Goal: Information Seeking & Learning: Learn about a topic

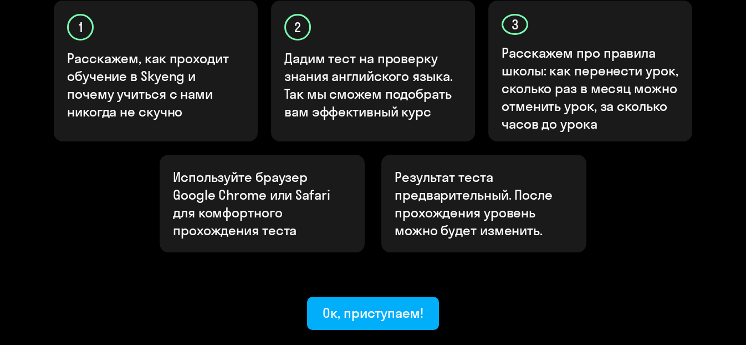
scroll to position [455, 0]
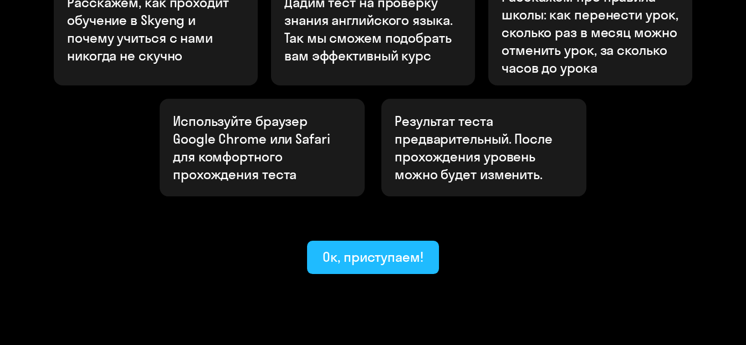
click at [407, 241] on button "Ок, приступаем!" at bounding box center [373, 257] width 132 height 33
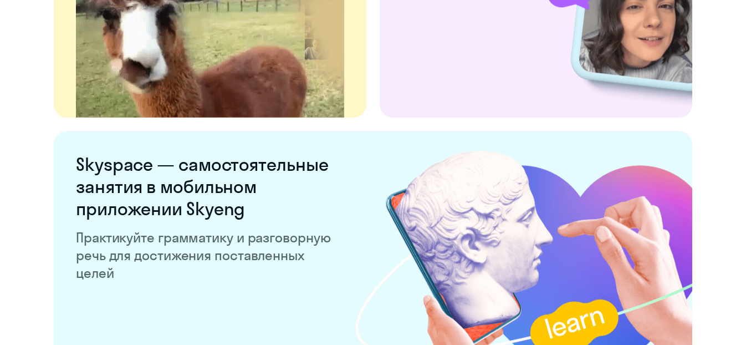
scroll to position [2223, 0]
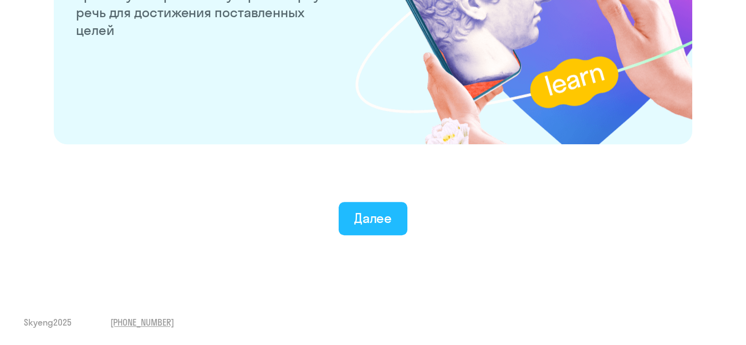
click at [387, 219] on div "Далее" at bounding box center [373, 218] width 38 height 18
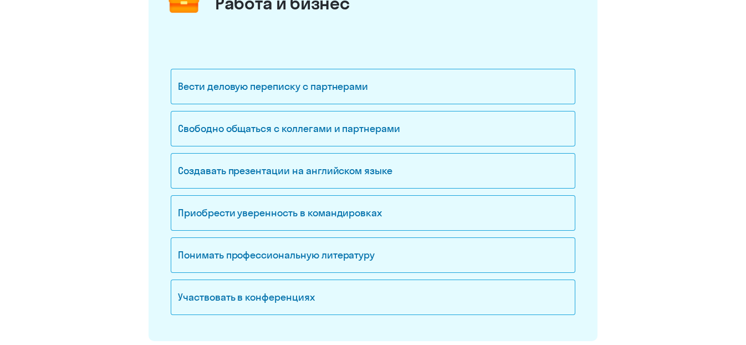
scroll to position [185, 0]
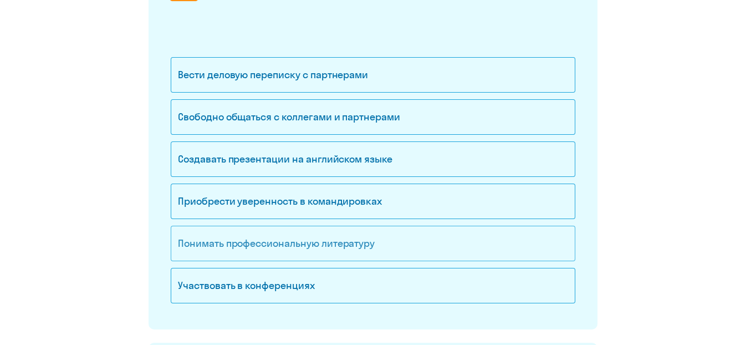
click at [360, 248] on div "Понимать профессиональную литературу" at bounding box center [373, 243] width 405 height 35
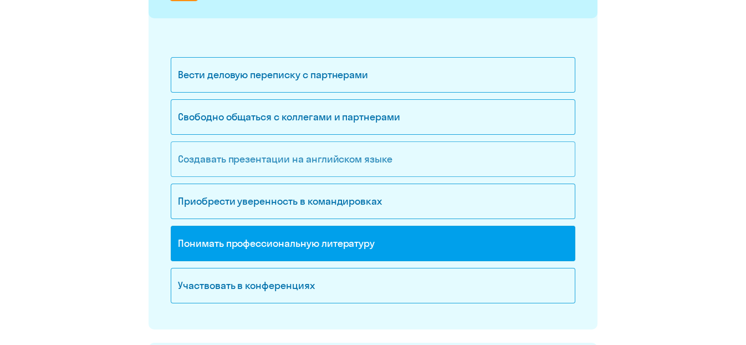
click at [349, 148] on div "Создавать презентации на английском языке" at bounding box center [373, 158] width 405 height 35
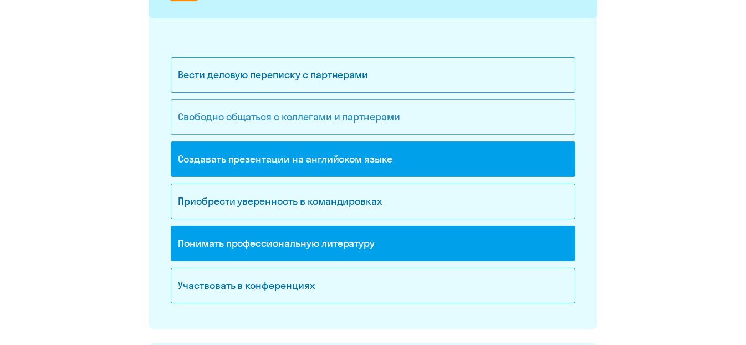
click at [341, 117] on div "Свободно общаться с коллегами и партнерами" at bounding box center [373, 116] width 405 height 35
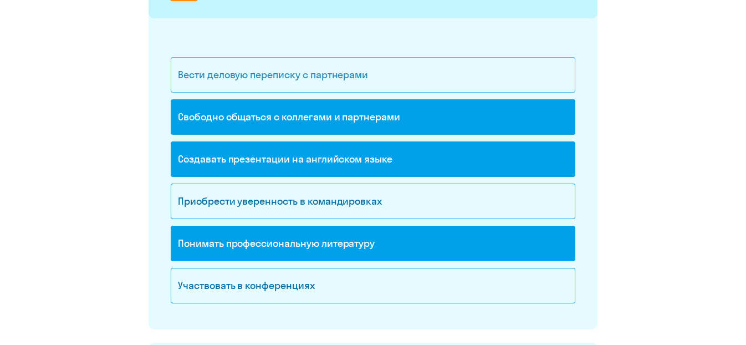
click at [335, 69] on div "Вести деловую переписку с партнерами" at bounding box center [373, 74] width 405 height 35
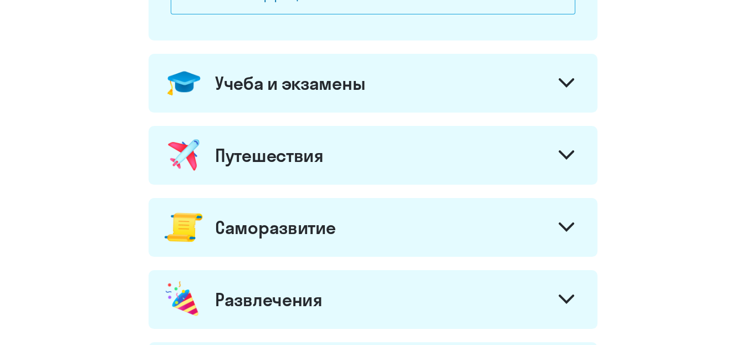
scroll to position [474, 0]
click at [403, 99] on div "Учеба и экзамены" at bounding box center [373, 82] width 449 height 59
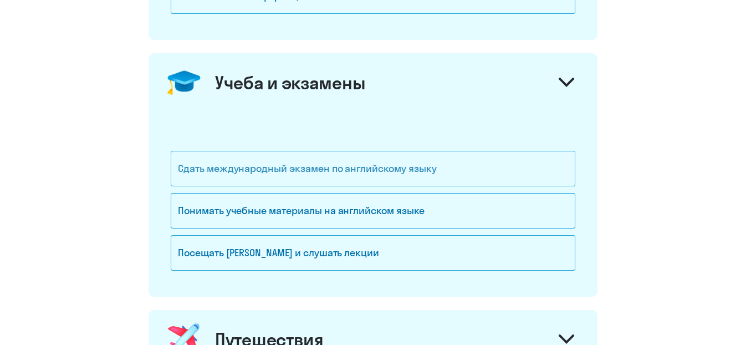
click at [427, 160] on div "Сдать международный экзамен по английскому языку" at bounding box center [373, 168] width 405 height 35
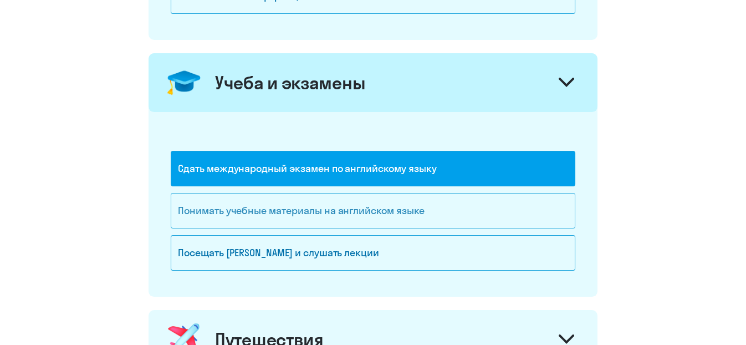
click at [412, 206] on div "Понимать учебные материалы на английском языке" at bounding box center [373, 210] width 405 height 35
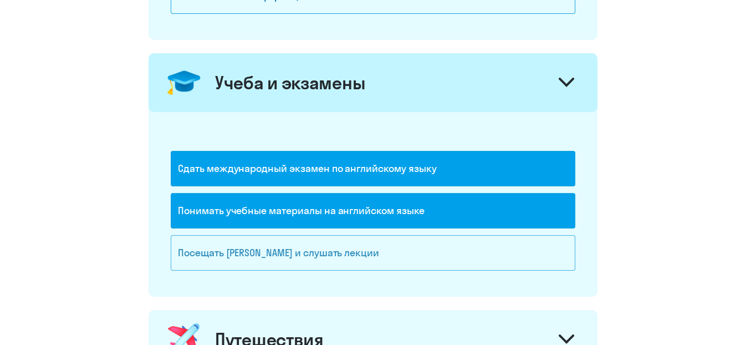
click at [407, 235] on div "Посещать [PERSON_NAME] и слушать лекции" at bounding box center [373, 252] width 405 height 35
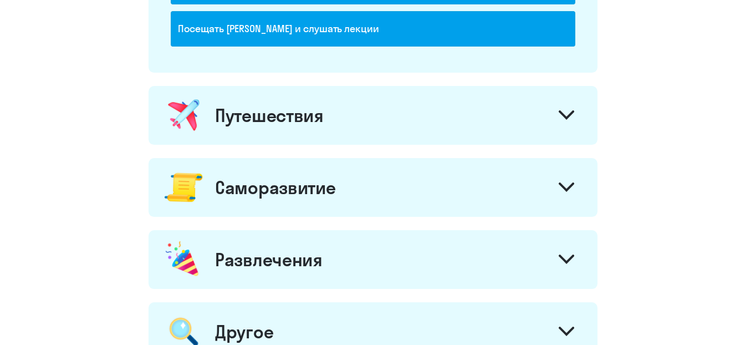
scroll to position [698, 0]
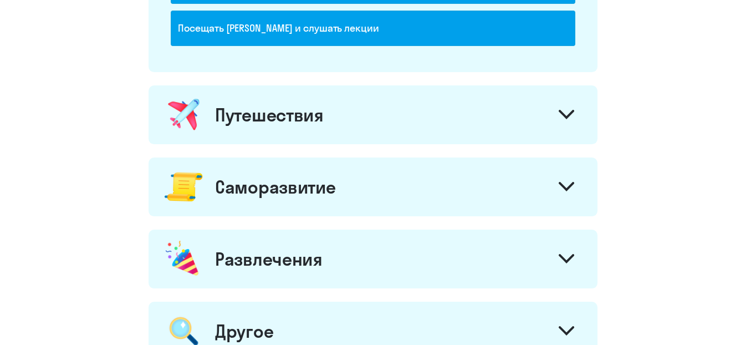
click at [380, 129] on div "Путешествия" at bounding box center [373, 114] width 449 height 59
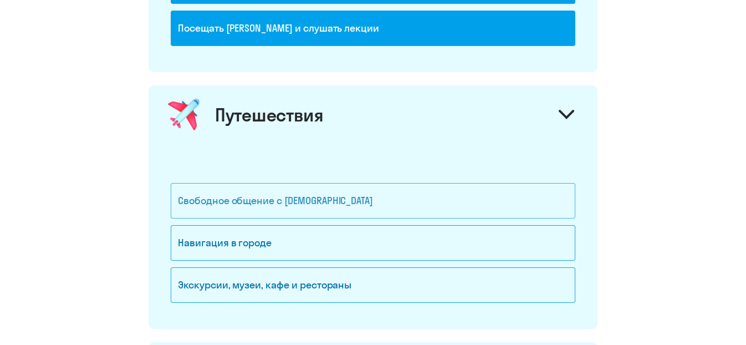
click at [381, 194] on div "Свободное общение с [DEMOGRAPHIC_DATA]" at bounding box center [373, 200] width 405 height 35
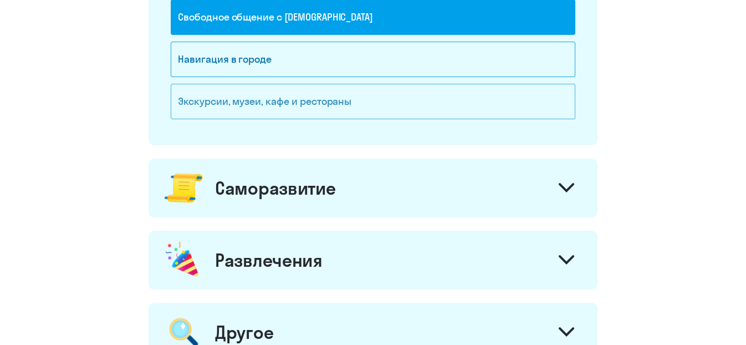
scroll to position [885, 0]
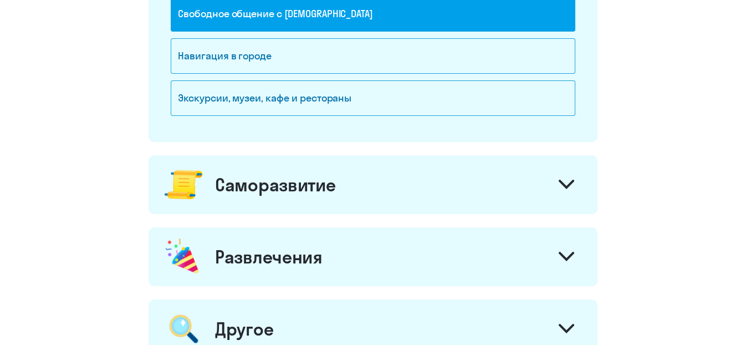
click at [347, 202] on div "Саморазвитие" at bounding box center [373, 184] width 449 height 59
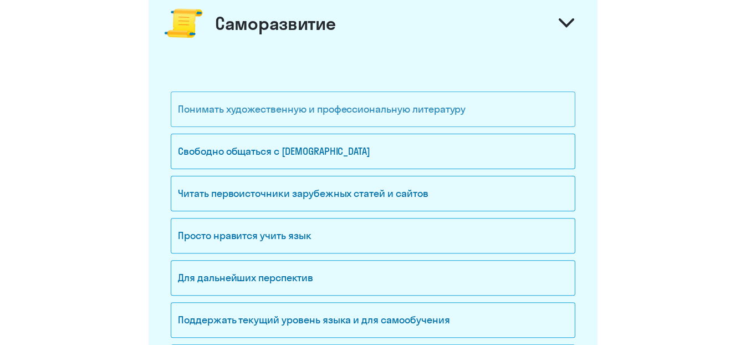
scroll to position [1047, 0]
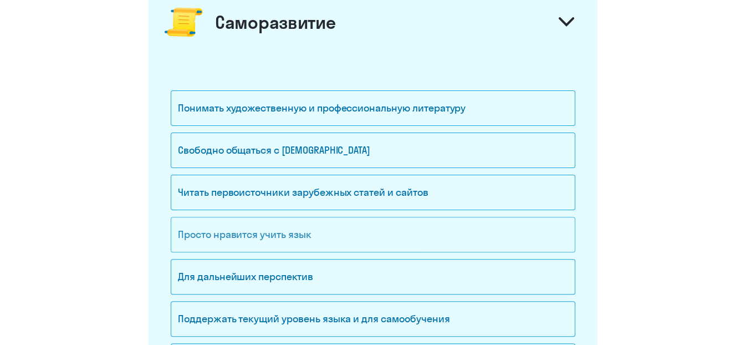
click at [342, 233] on div "Просто нравится учить язык" at bounding box center [373, 234] width 405 height 35
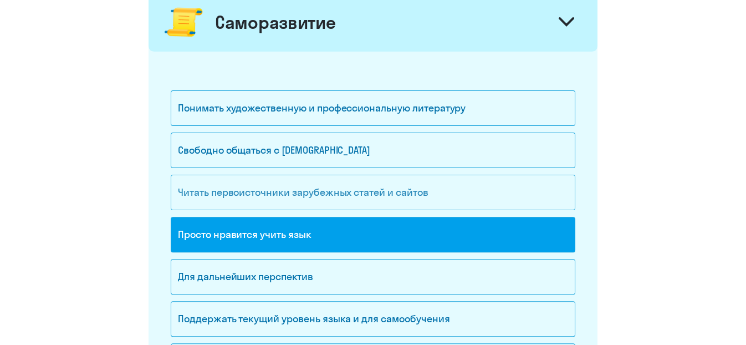
click at [342, 191] on div "Читать первоисточники зарубежных статей и сайтов" at bounding box center [373, 192] width 405 height 35
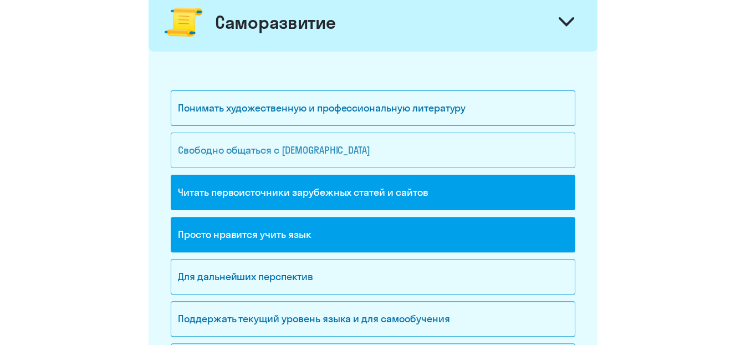
click at [329, 157] on div "Свободно общаться с [DEMOGRAPHIC_DATA]" at bounding box center [373, 149] width 405 height 35
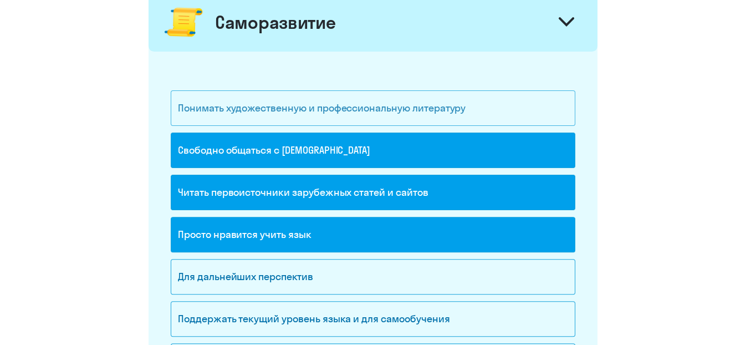
click at [310, 115] on div "Понимать художественную и профессиональную литературу" at bounding box center [373, 107] width 405 height 35
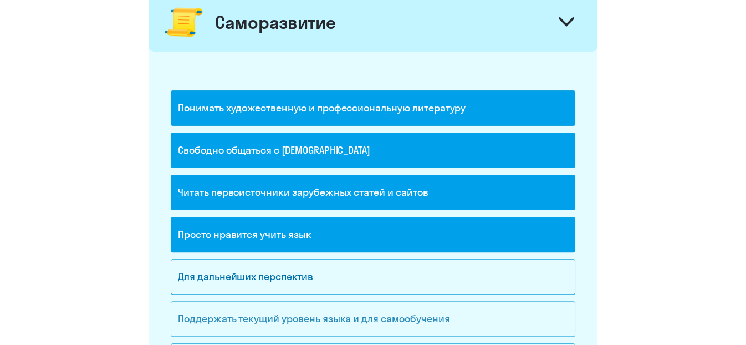
click at [361, 303] on div "Поддержать текущий уровень языка и для cамообучения" at bounding box center [373, 318] width 405 height 35
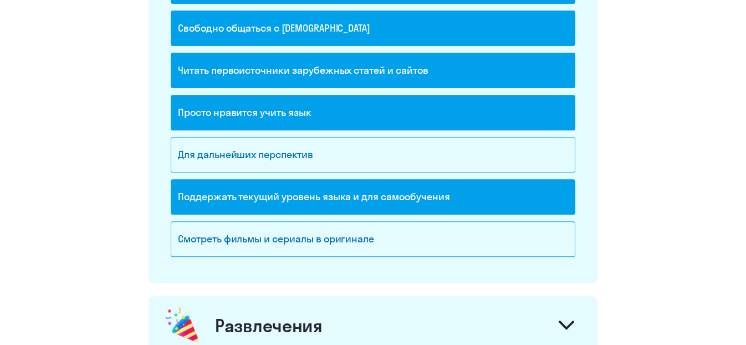
scroll to position [1170, 0]
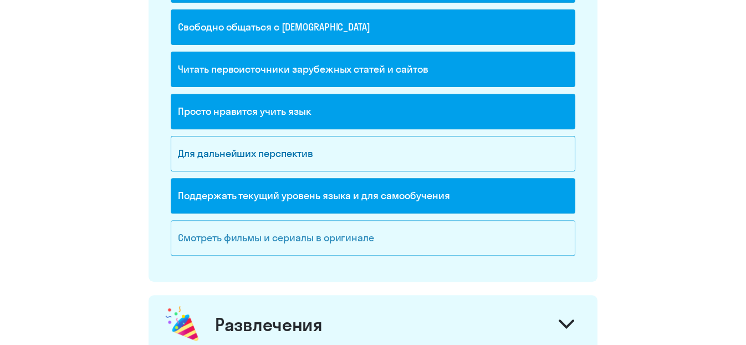
click at [340, 247] on div "Смотреть фильмы и сериалы в оригинале" at bounding box center [373, 237] width 405 height 35
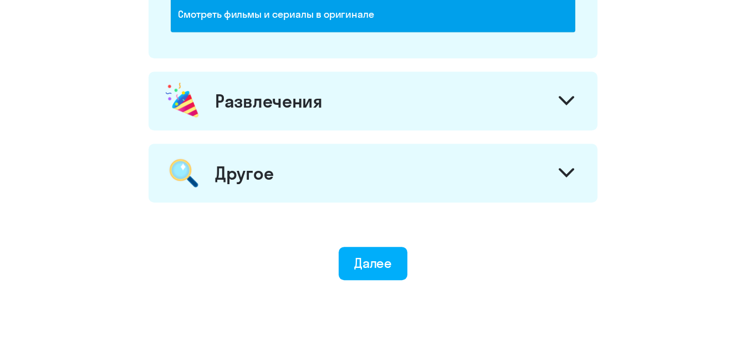
scroll to position [1396, 0]
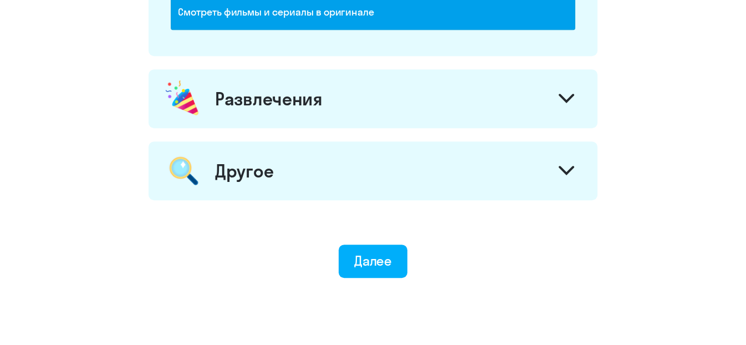
click at [284, 95] on div "Развлечения" at bounding box center [269, 99] width 108 height 22
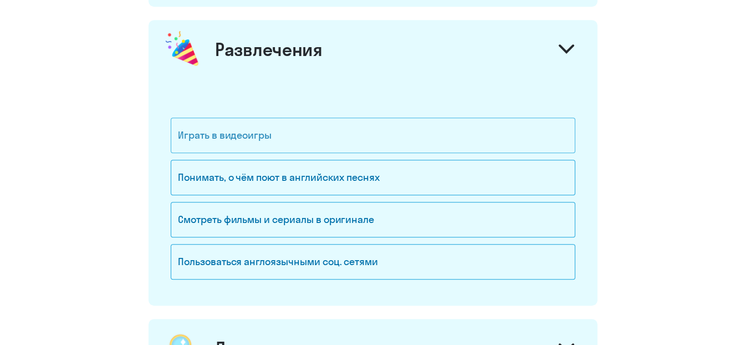
scroll to position [1456, 0]
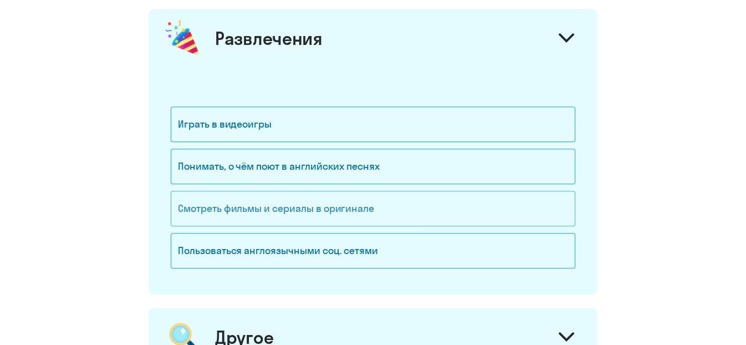
click at [293, 206] on div "Смотреть фильмы и сериалы в оригинале" at bounding box center [373, 208] width 405 height 35
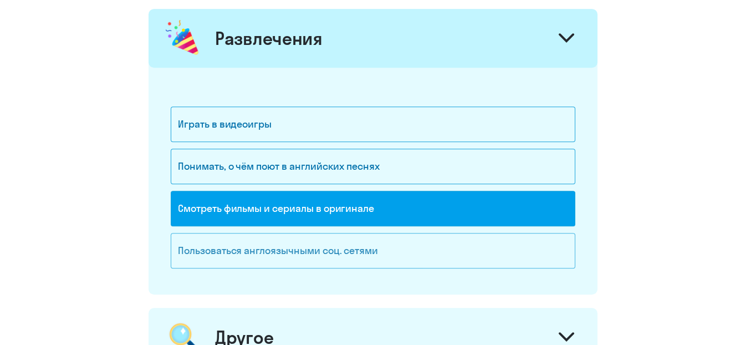
click at [300, 254] on div "Пользоваться англоязычными соц. сетями" at bounding box center [373, 250] width 405 height 35
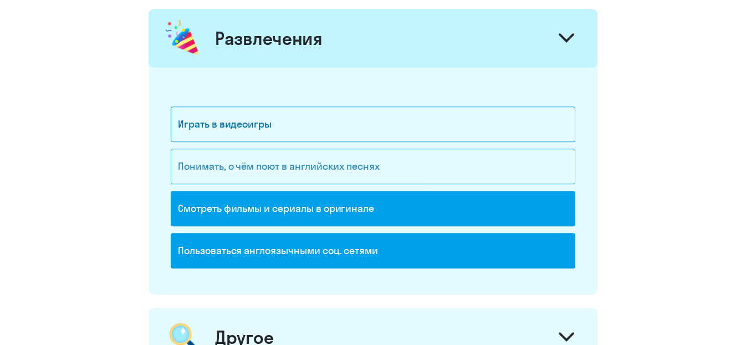
click at [281, 168] on div "Понимать, о чём поют в английских песнях" at bounding box center [373, 166] width 405 height 35
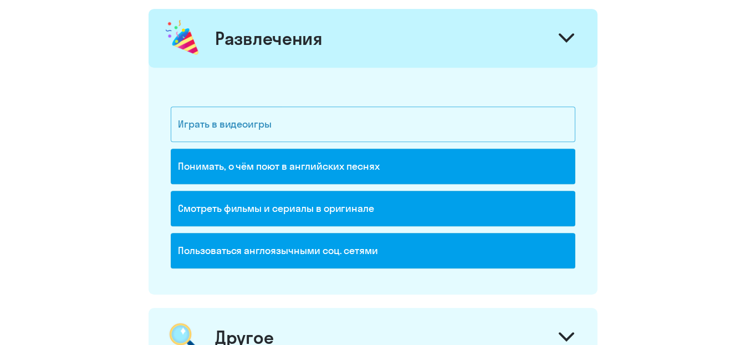
click at [260, 129] on div "Играть в видеоигры" at bounding box center [373, 123] width 405 height 35
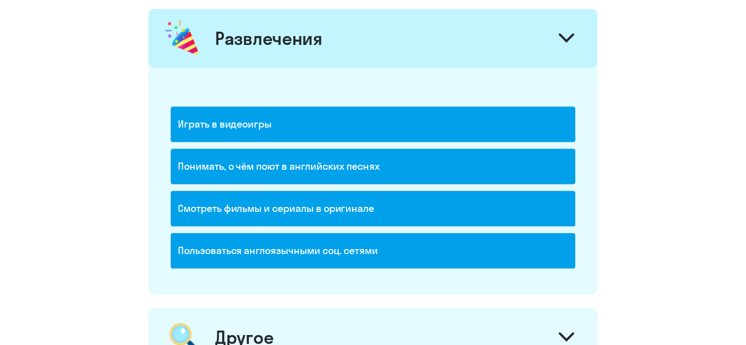
click at [260, 129] on div "Играть в видеоигры" at bounding box center [373, 123] width 405 height 35
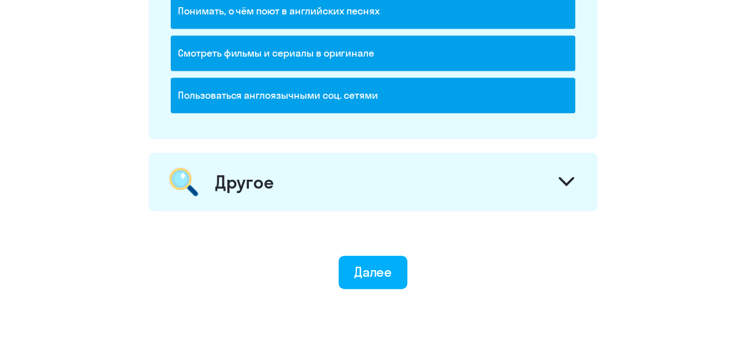
scroll to position [1613, 0]
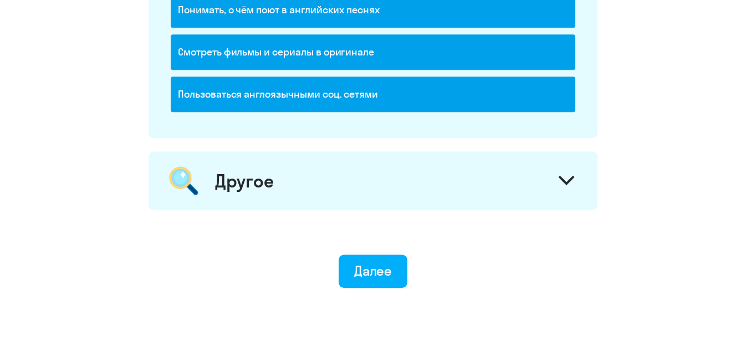
click at [285, 172] on div "Другое" at bounding box center [373, 180] width 449 height 59
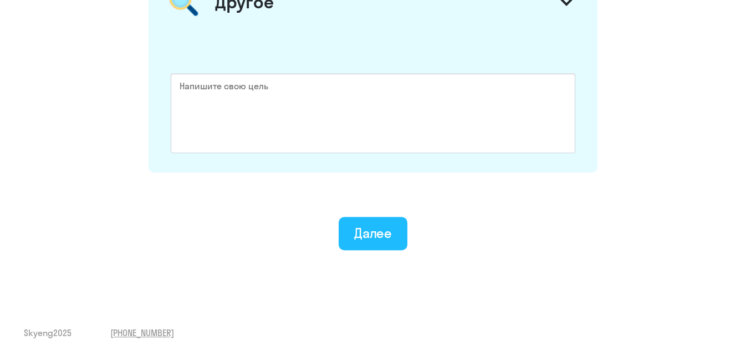
scroll to position [1792, 0]
click at [381, 232] on div "Далее" at bounding box center [373, 232] width 38 height 18
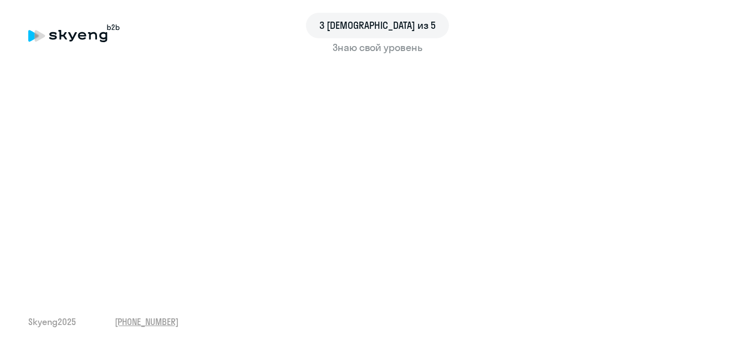
click at [388, 50] on div "Знаю свой уровень" at bounding box center [377, 47] width 698 height 14
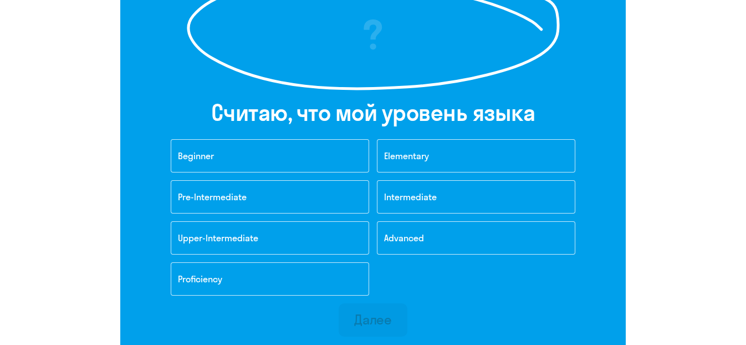
scroll to position [196, 0]
click at [418, 244] on button "Advanced" at bounding box center [476, 237] width 198 height 33
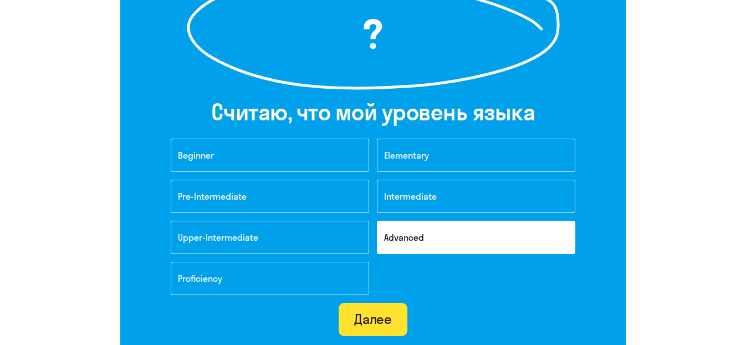
click at [388, 313] on div "Далее" at bounding box center [373, 319] width 38 height 18
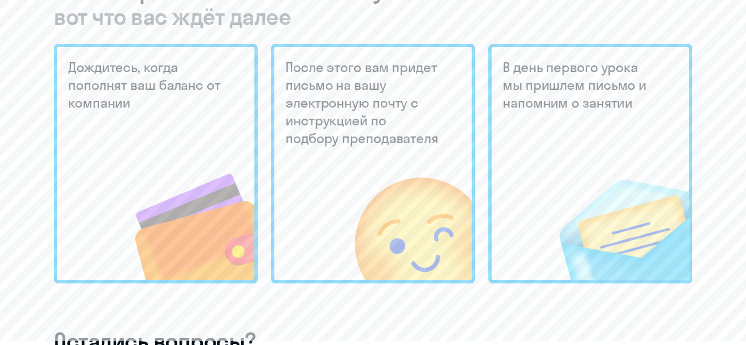
scroll to position [309, 0]
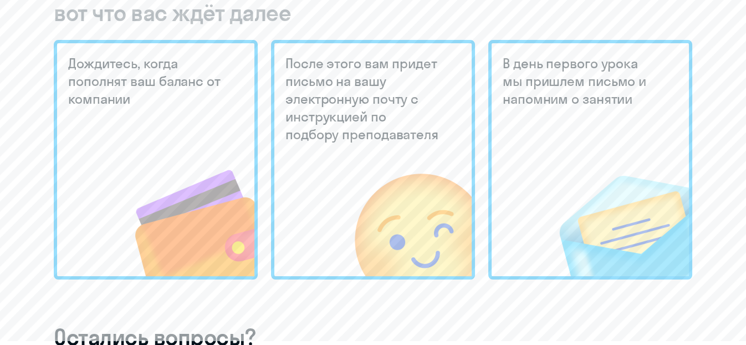
click at [357, 225] on img at bounding box center [390, 201] width 163 height 149
click at [591, 175] on img at bounding box center [607, 201] width 164 height 149
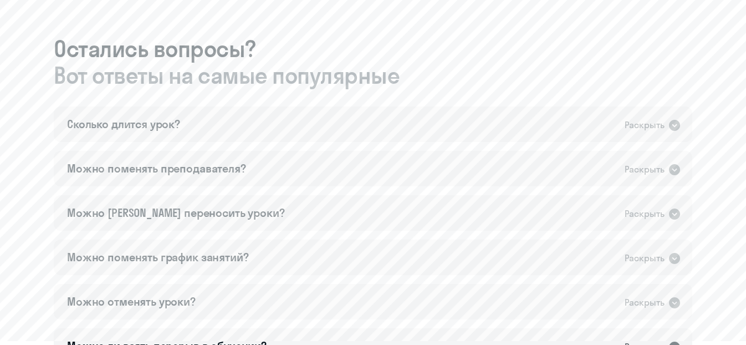
scroll to position [596, 0]
click at [477, 127] on div "Сколько длится урок? Раскрыть" at bounding box center [373, 125] width 638 height 35
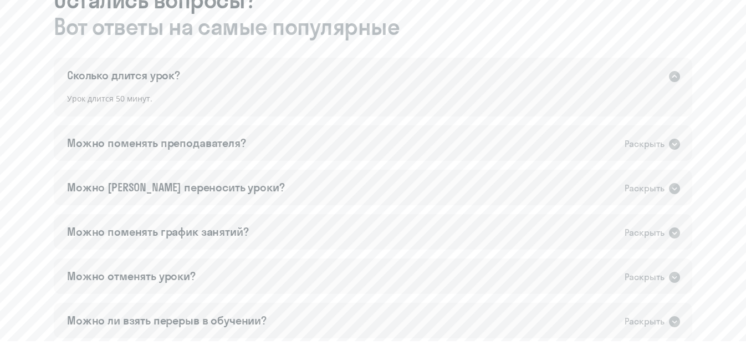
scroll to position [650, 0]
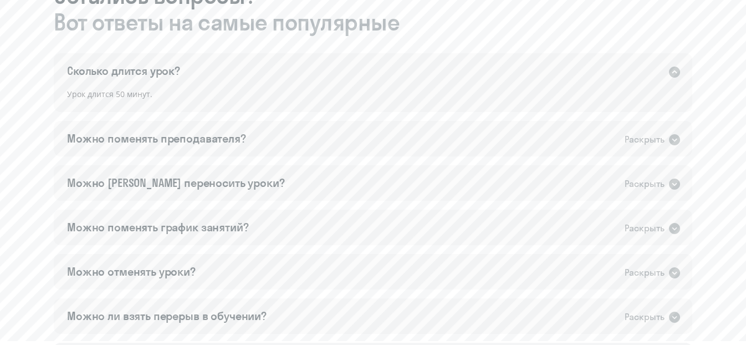
click at [477, 127] on div "Можно поменять преподавателя? Раскрыть" at bounding box center [373, 138] width 638 height 35
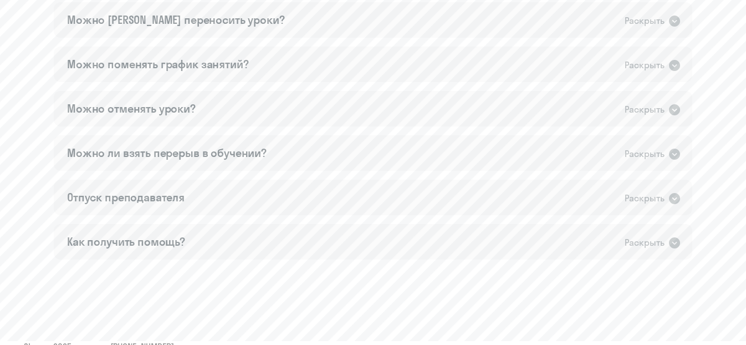
click at [477, 127] on div "Сколько длится урок? Раскрыть Урок длится 50 минут. Можно поменять преподавател…" at bounding box center [373, 64] width 638 height 392
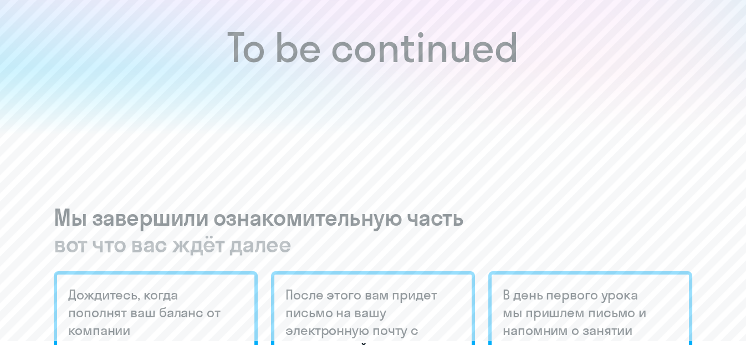
scroll to position [0, 0]
